Goal: Navigation & Orientation: Find specific page/section

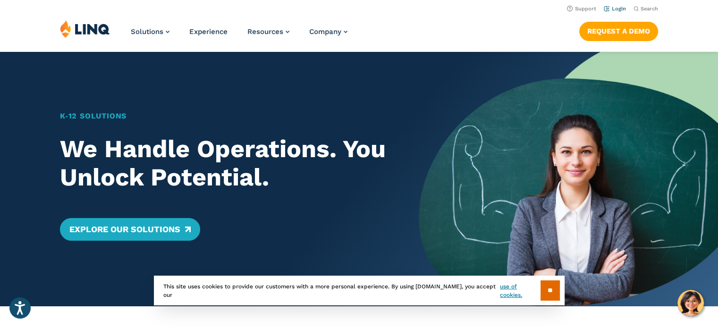
click at [617, 7] on link "Login" at bounding box center [615, 9] width 22 height 6
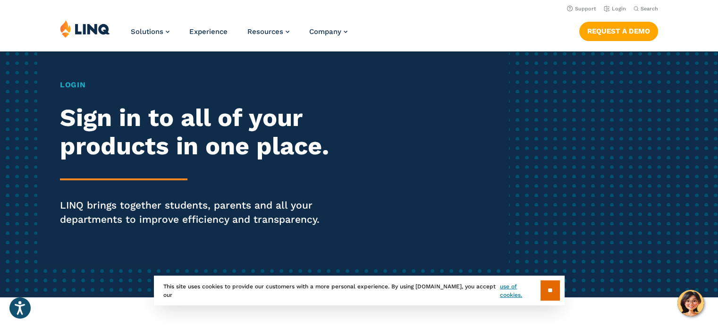
scroll to position [47, 0]
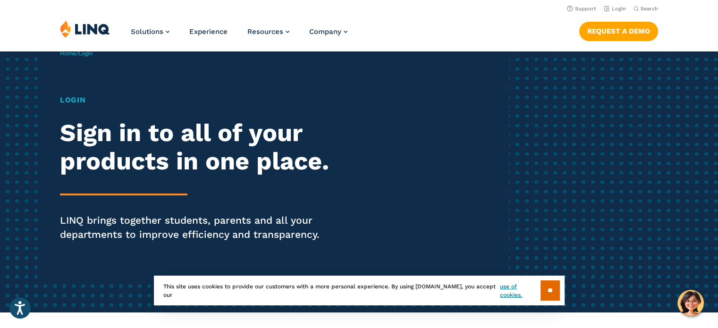
click at [78, 102] on h1 "Login" at bounding box center [198, 99] width 277 height 11
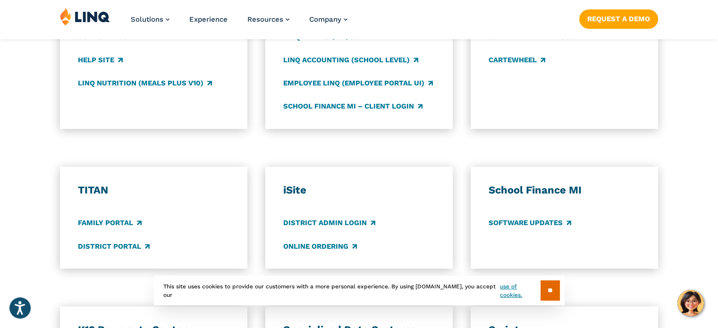
scroll to position [613, 0]
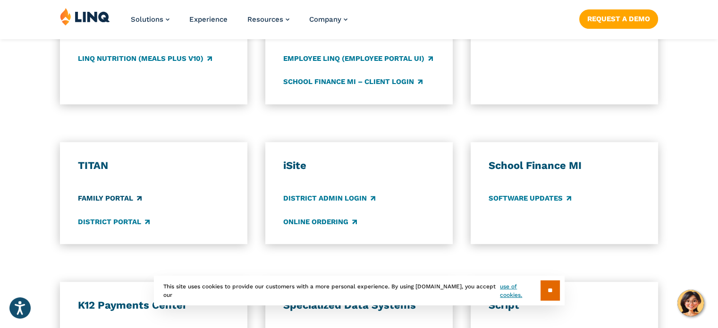
click at [106, 194] on link "Family Portal" at bounding box center [110, 198] width 64 height 10
click at [106, 196] on link "Family Portal" at bounding box center [110, 198] width 64 height 10
